Goal: Task Accomplishment & Management: Manage account settings

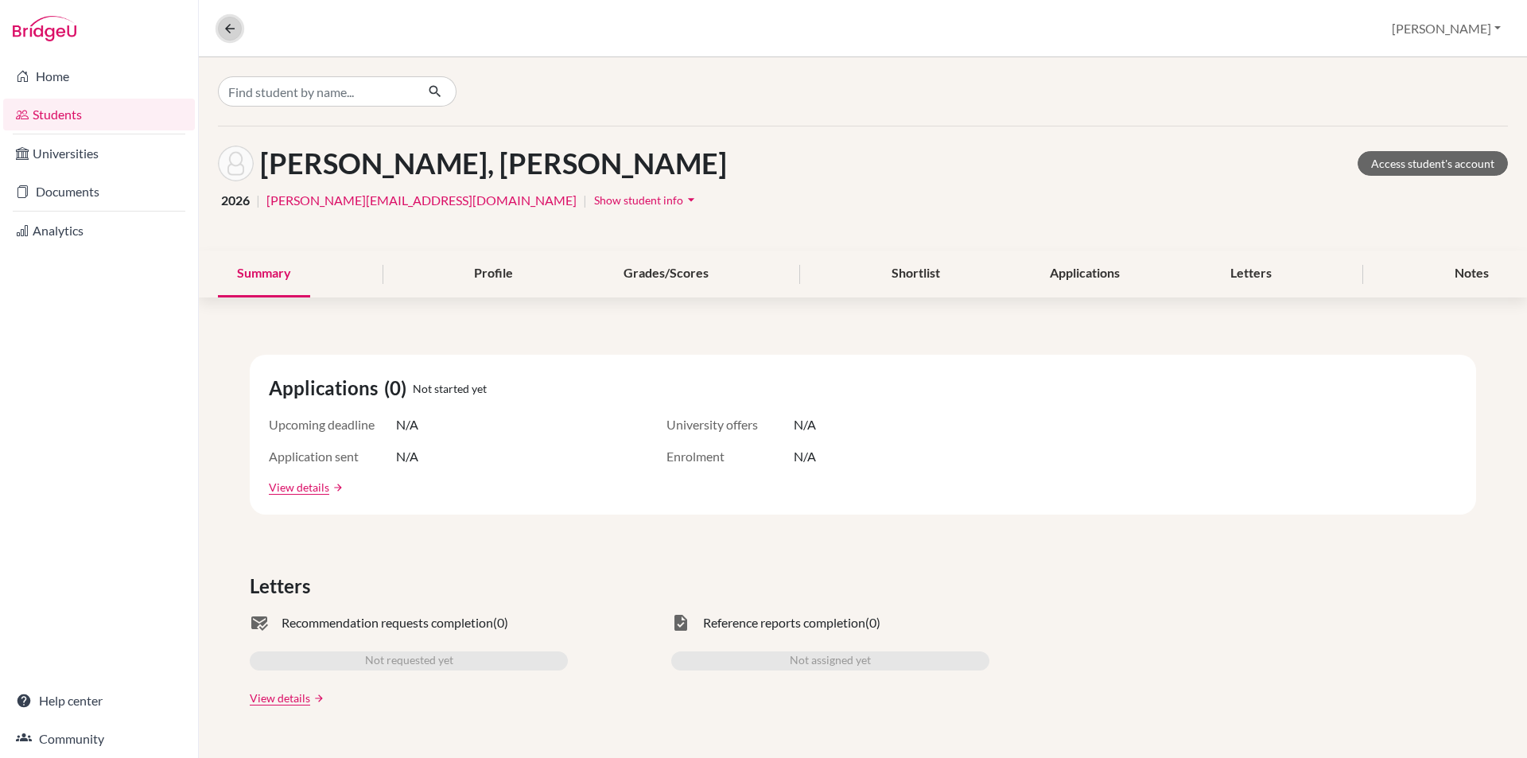
click at [230, 27] on icon at bounding box center [230, 28] width 14 height 14
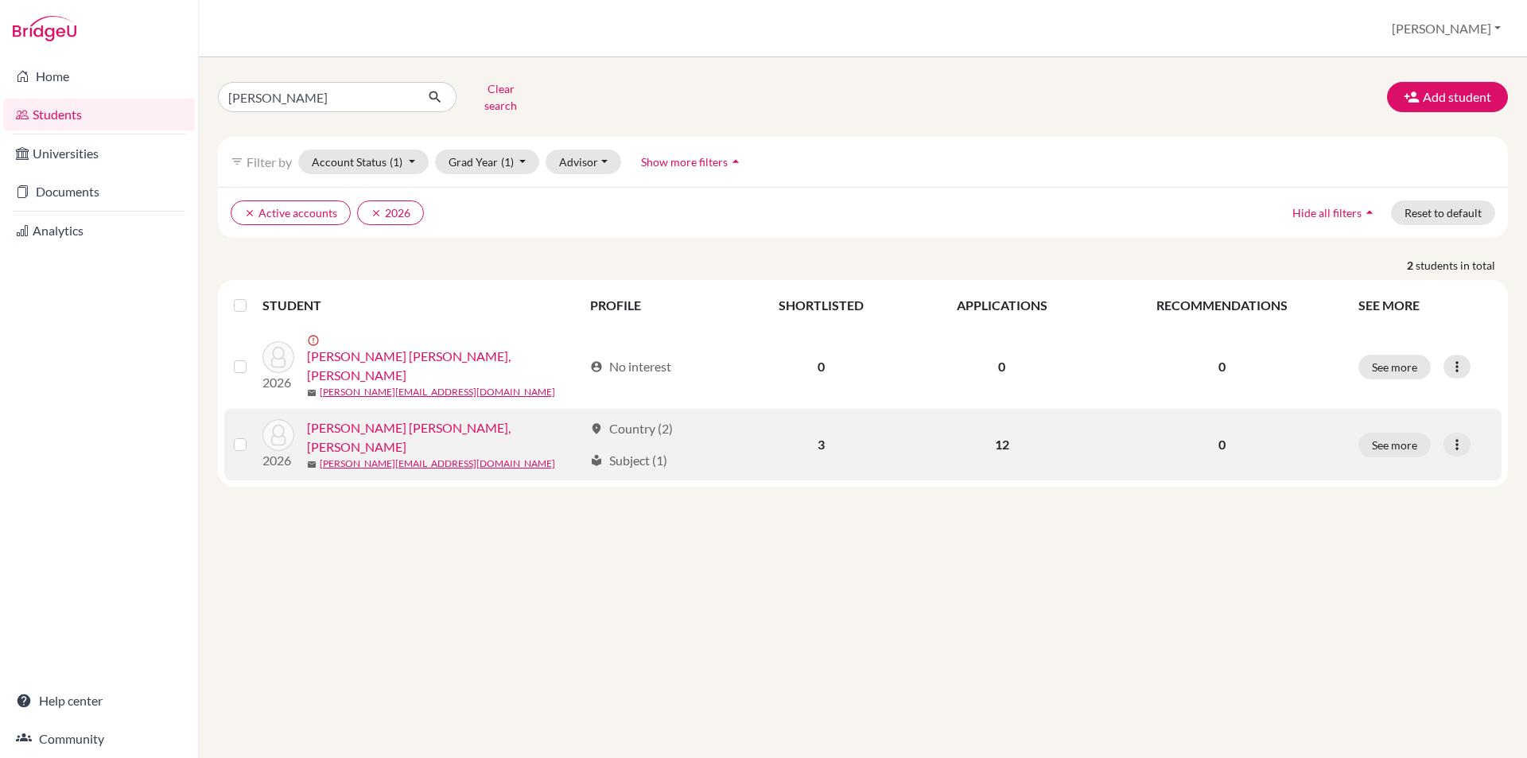
click at [350, 418] on link "Phuong Ha Anh, Nguyen" at bounding box center [445, 437] width 276 height 38
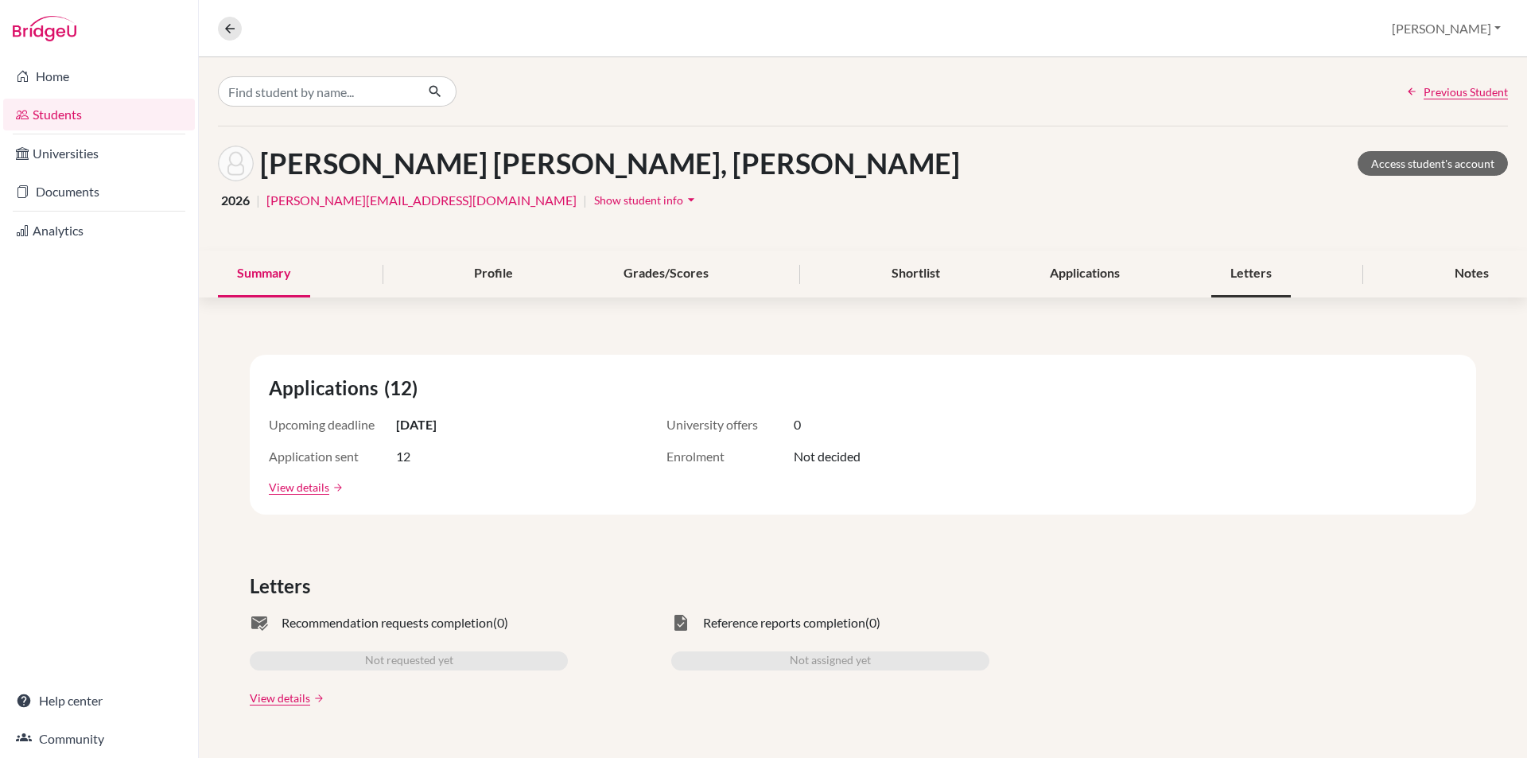
click at [1242, 272] on div "Letters" at bounding box center [1252, 274] width 80 height 47
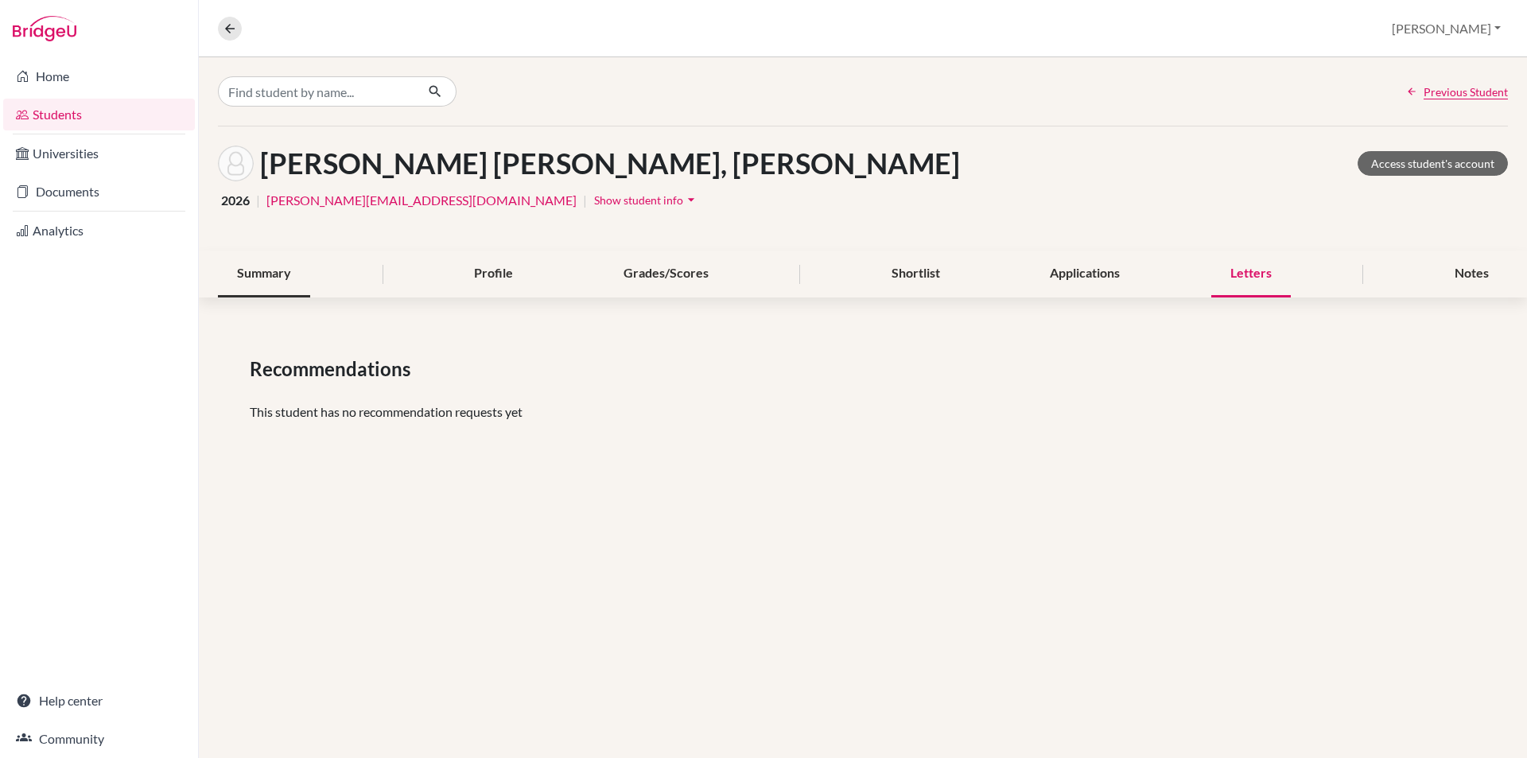
click at [270, 269] on div "Summary" at bounding box center [264, 274] width 92 height 47
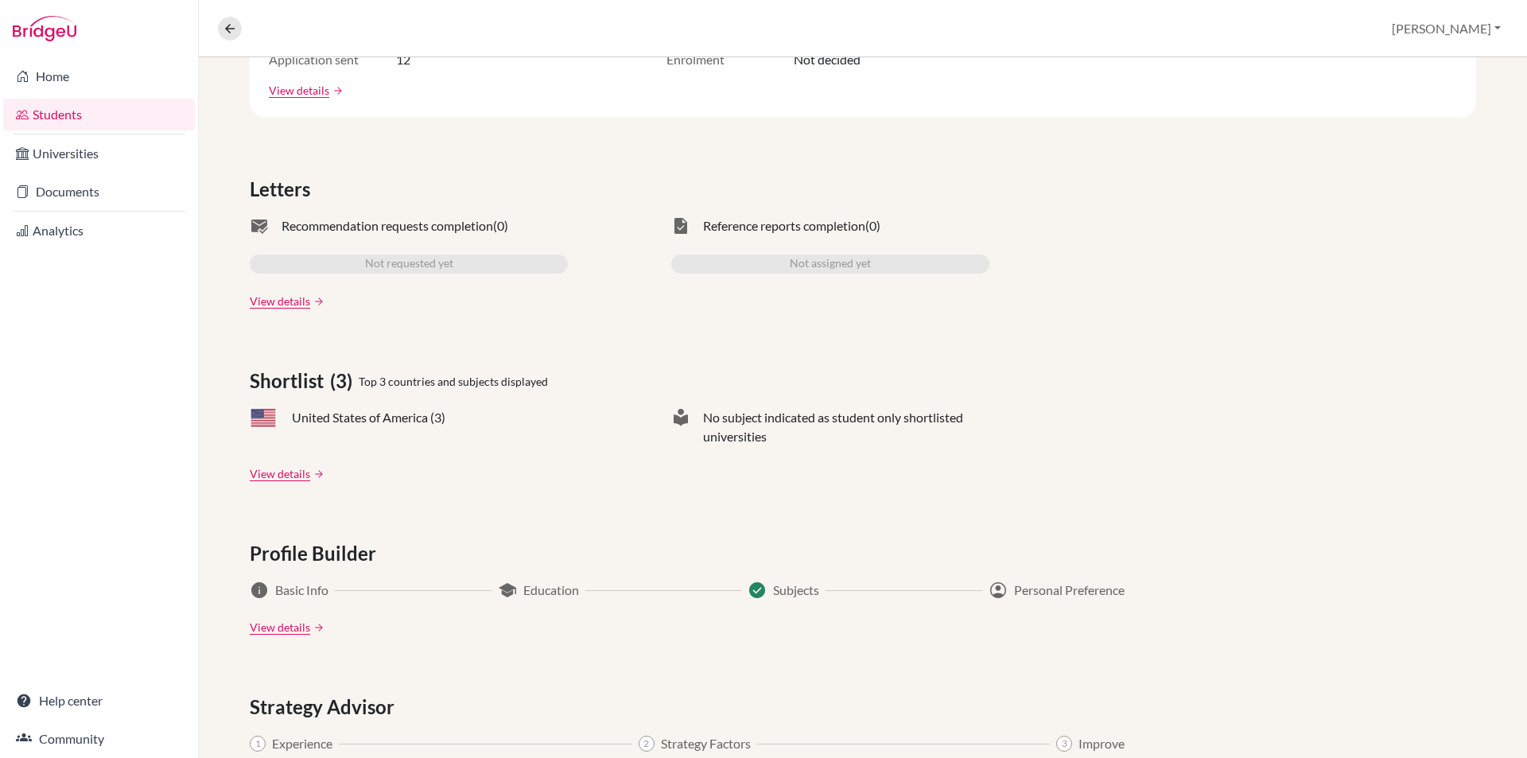
scroll to position [398, 0]
click at [266, 303] on link "View details" at bounding box center [280, 300] width 60 height 17
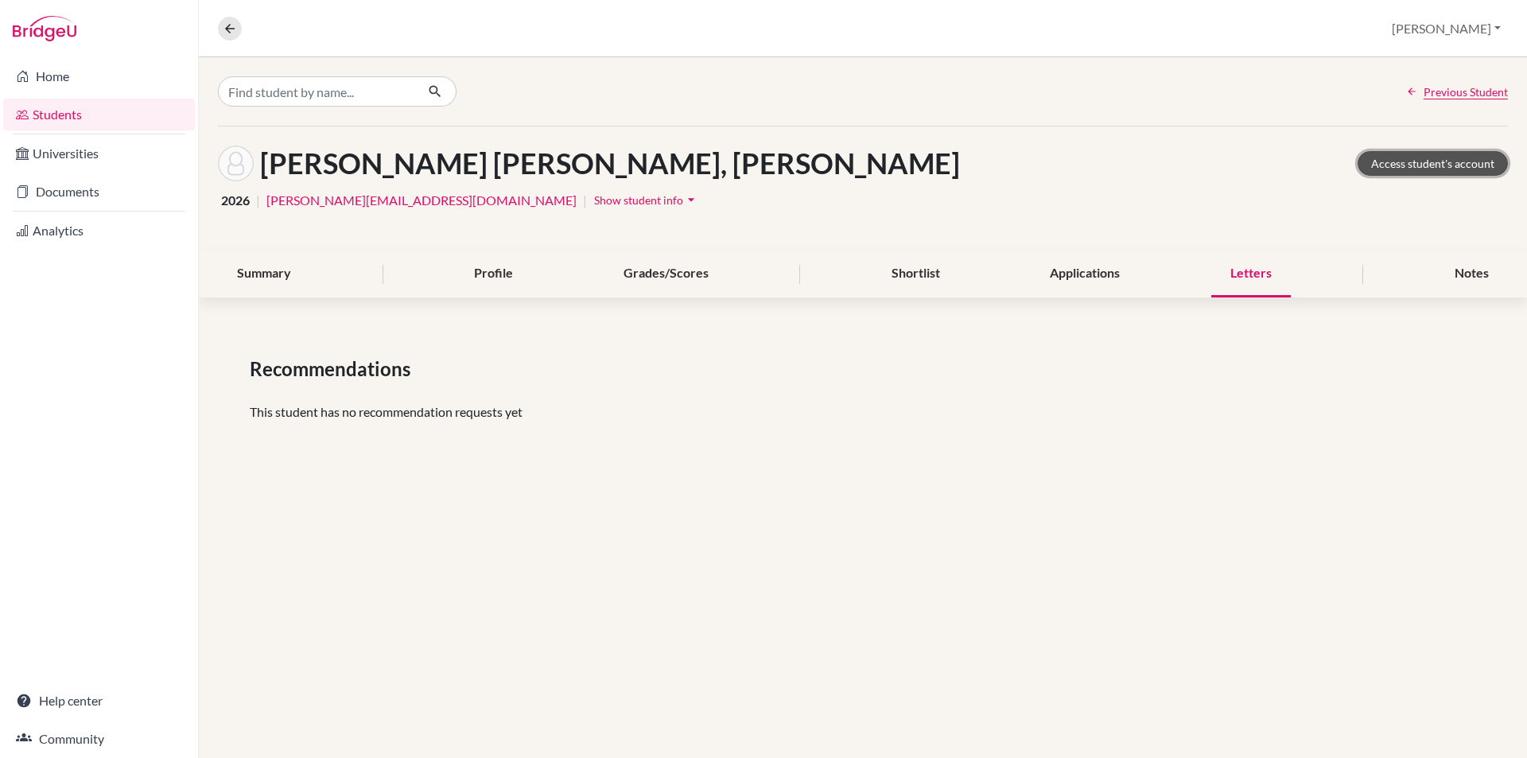
click at [1421, 164] on link "Access student's account" at bounding box center [1433, 163] width 150 height 25
